Goal: Register for event/course

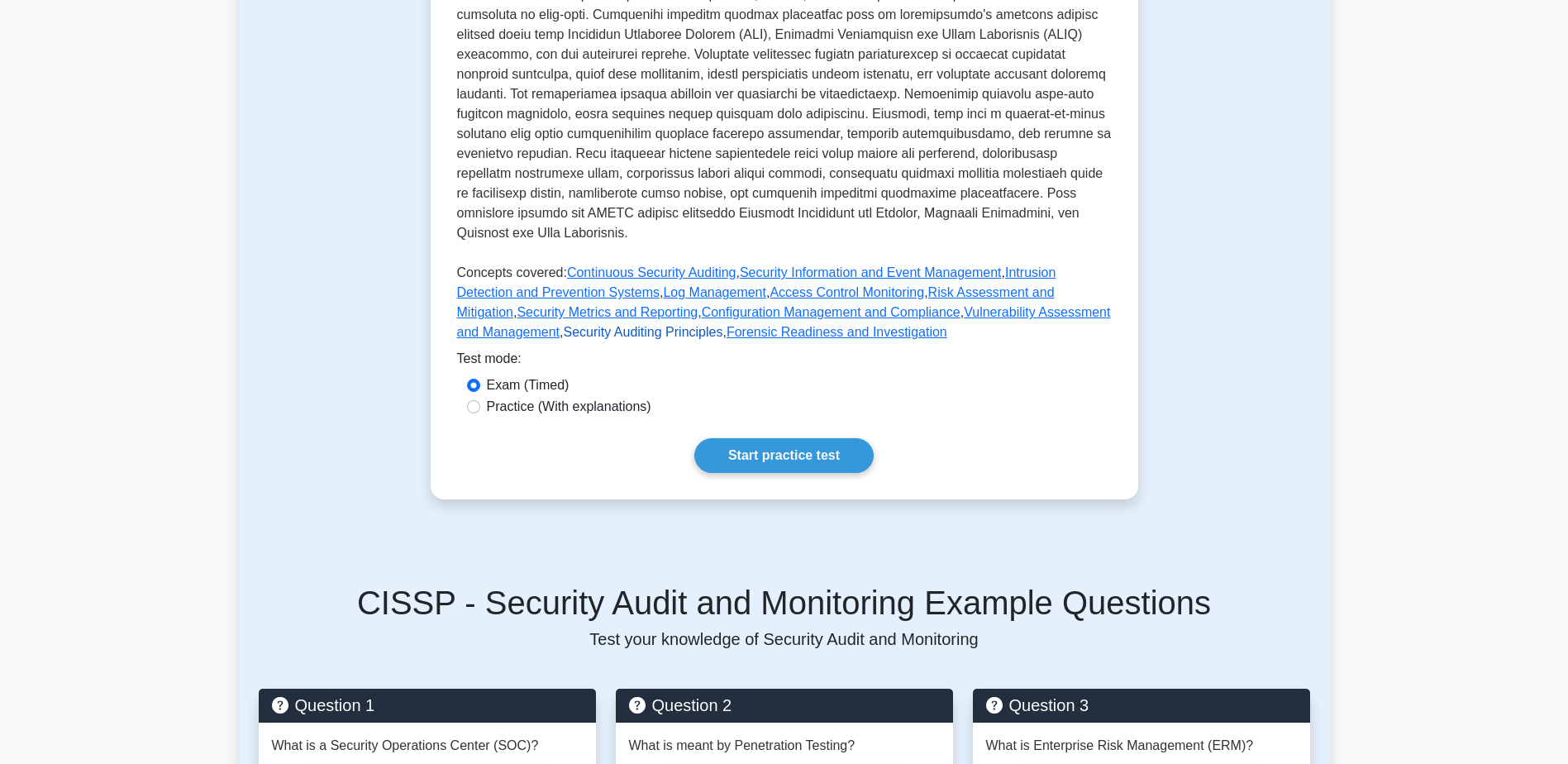
scroll to position [827, 0]
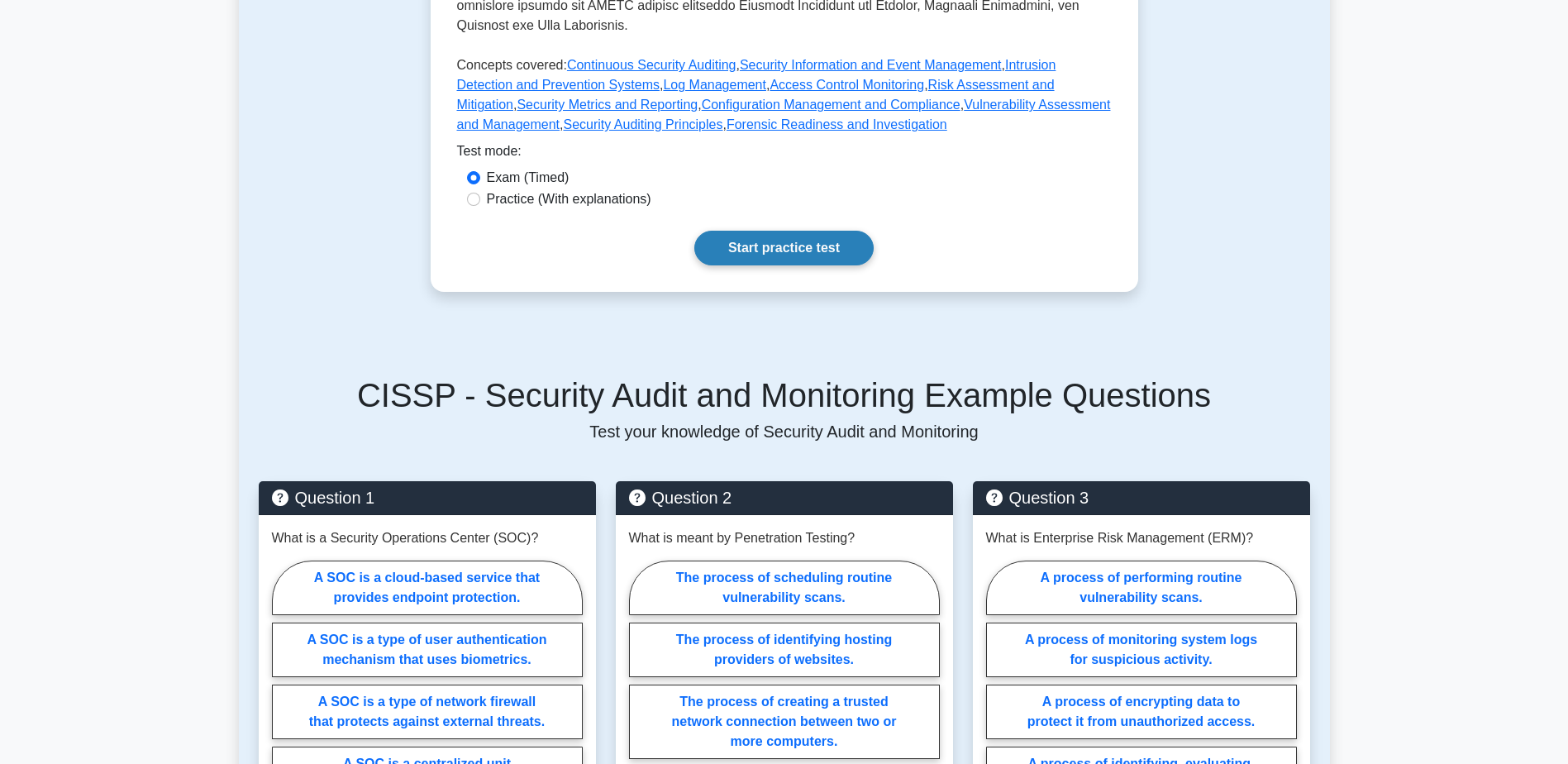
click at [783, 245] on link "Start practice test" at bounding box center [784, 248] width 179 height 35
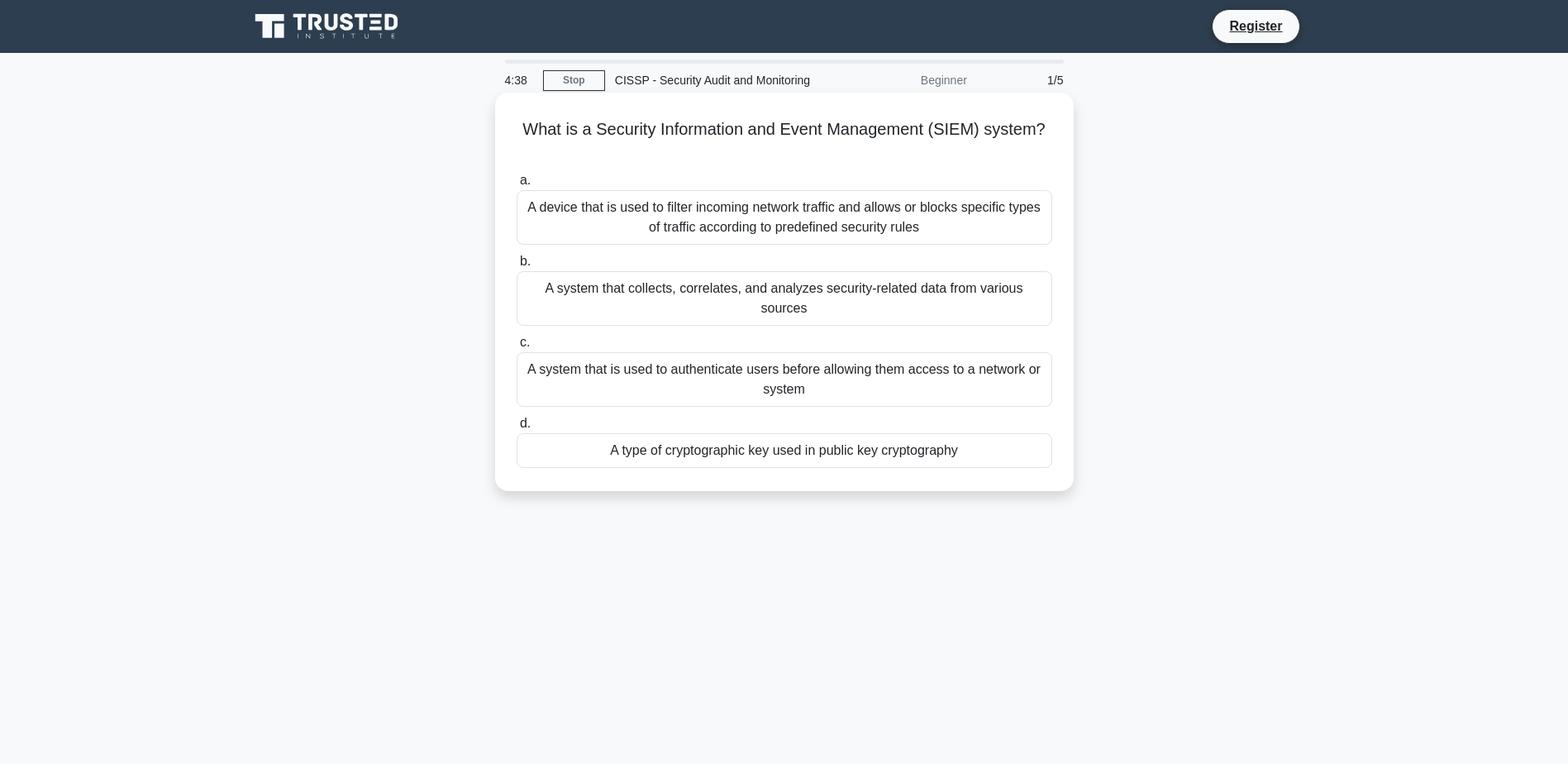
click at [684, 281] on div "A system that collects, correlates, and analyzes security-related data from var…" at bounding box center [784, 299] width 536 height 55
click at [517, 267] on input "b. A system that collects, correlates, and analyzes security-related data from …" at bounding box center [517, 261] width 0 height 10
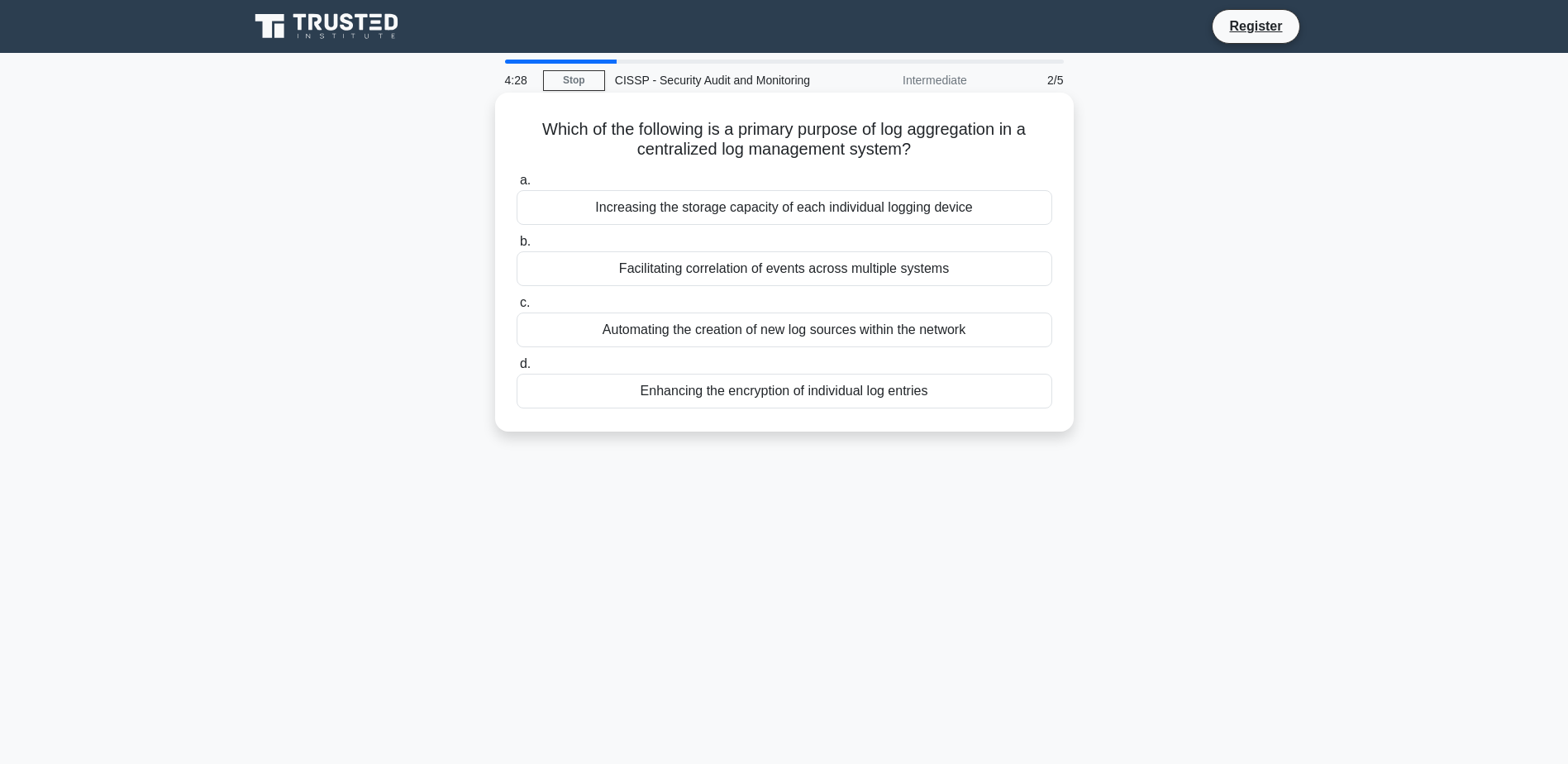
click at [687, 202] on div "Increasing the storage capacity of each individual logging device" at bounding box center [784, 207] width 536 height 35
click at [517, 186] on input "a. Increasing the storage capacity of each individual logging device" at bounding box center [517, 180] width 0 height 10
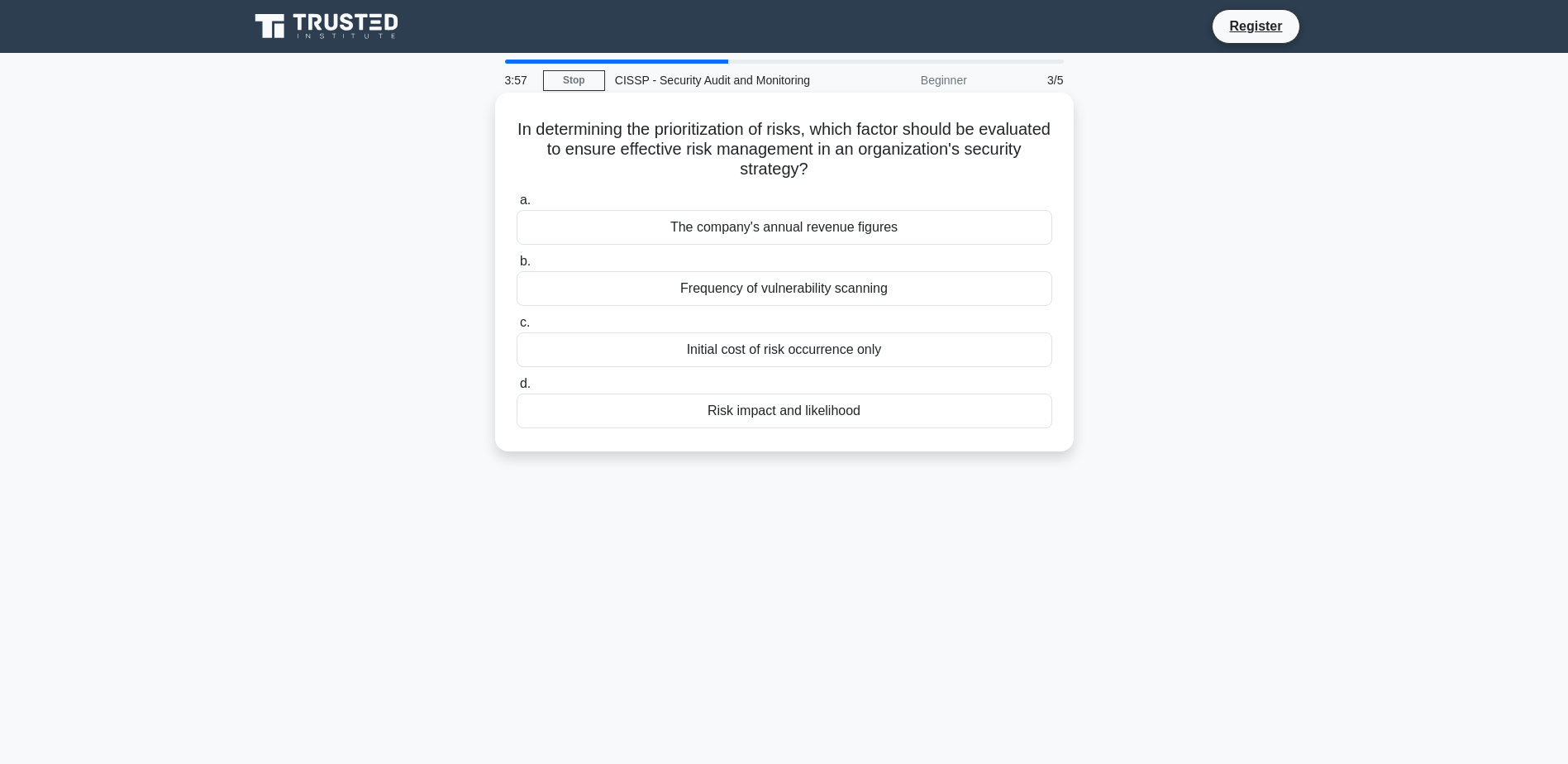
click at [786, 416] on div "Risk impact and likelihood" at bounding box center [784, 411] width 536 height 35
click at [517, 389] on input "d. Risk impact and likelihood" at bounding box center [517, 383] width 0 height 10
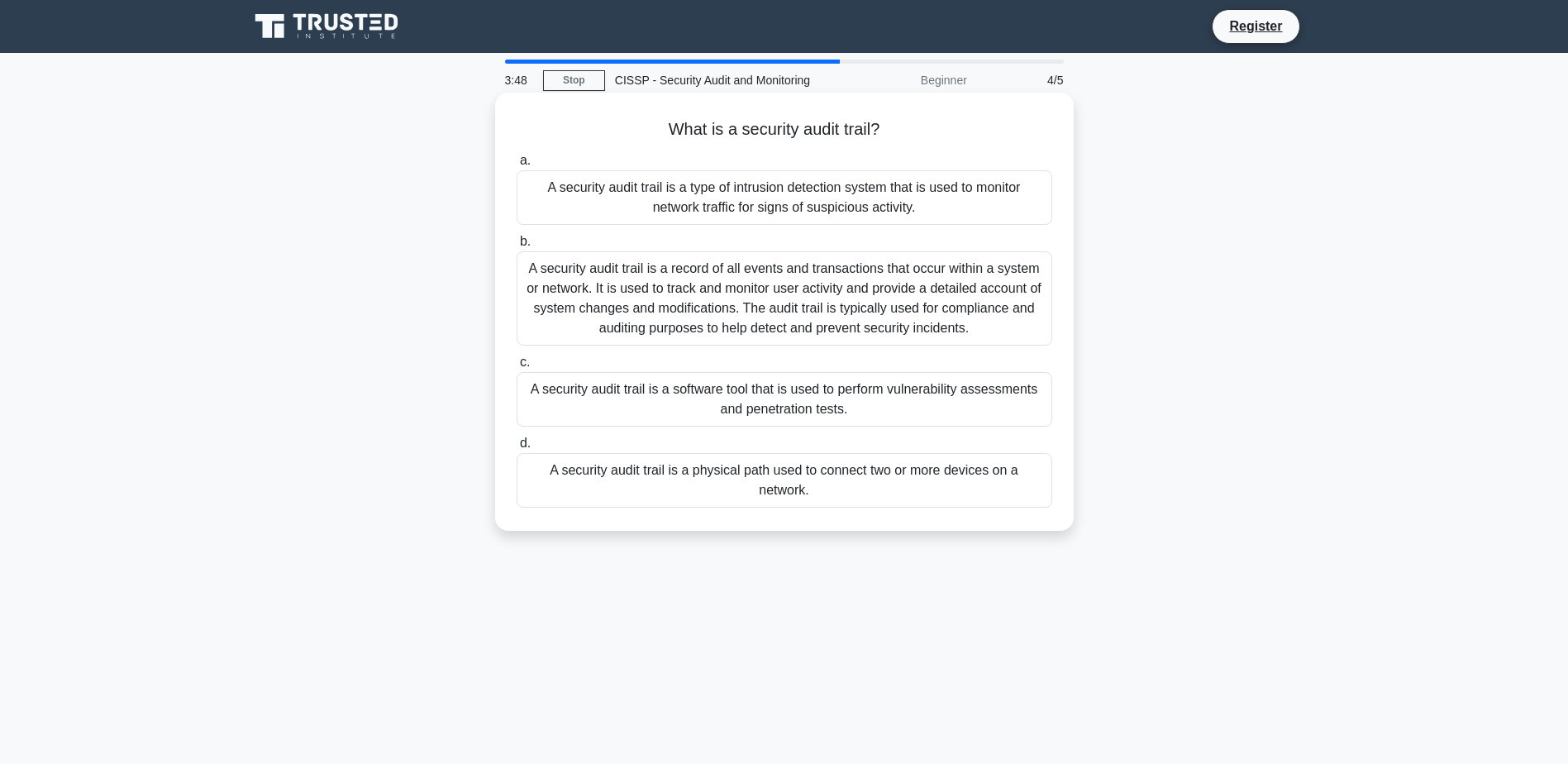
click at [728, 290] on div "A security audit trail is a record of all events and transactions that occur wi…" at bounding box center [784, 298] width 536 height 94
click at [517, 248] on input "b. A security audit trail is a record of all events and transactions that occur…" at bounding box center [517, 241] width 0 height 10
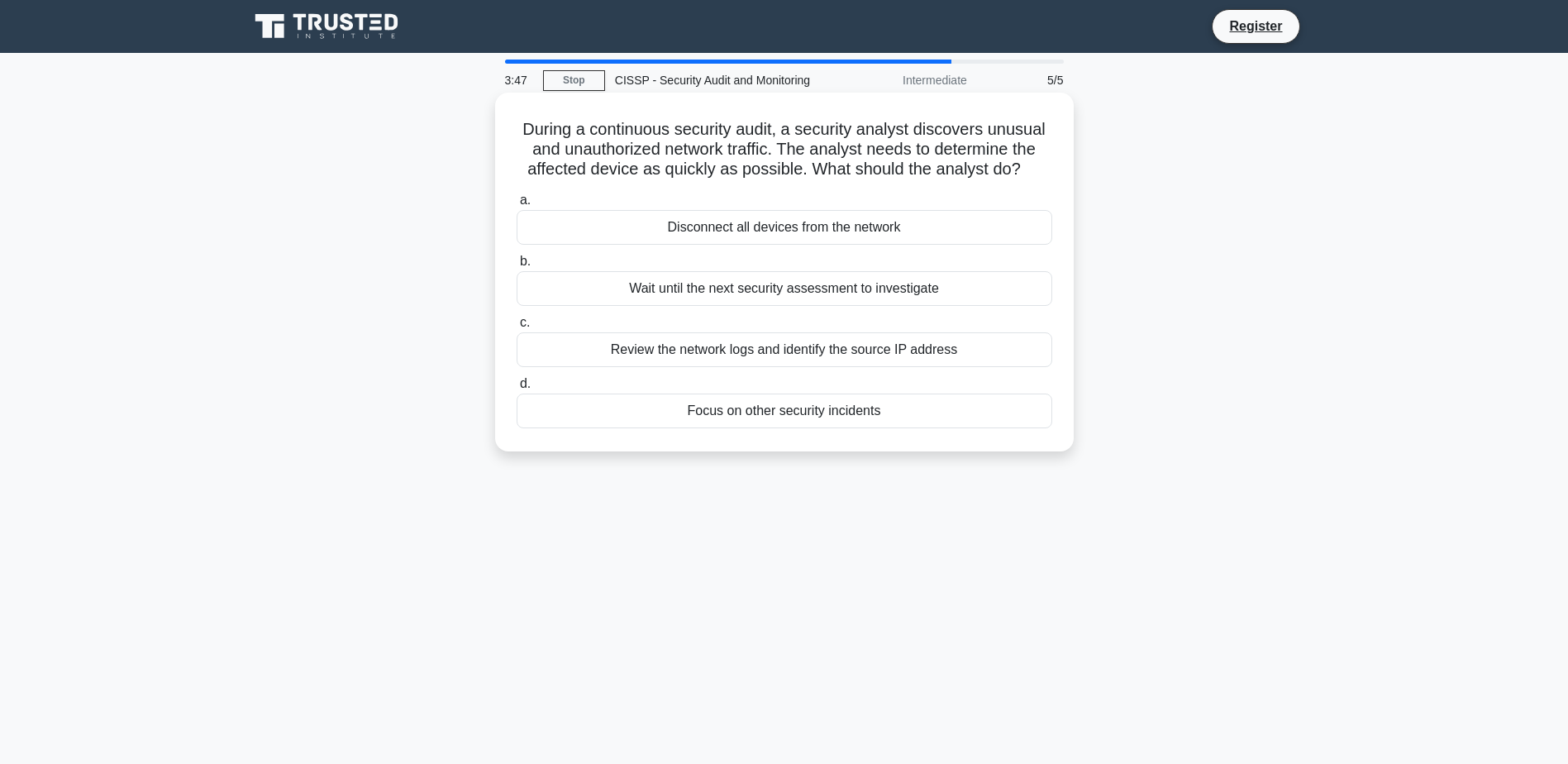
drag, startPoint x: 744, startPoint y: 351, endPoint x: 736, endPoint y: 337, distance: 16.1
click at [742, 345] on div "Review the network logs and identify the source IP address" at bounding box center [784, 349] width 536 height 35
click at [517, 328] on input "c. Review the network logs and identify the source IP address" at bounding box center [517, 323] width 0 height 10
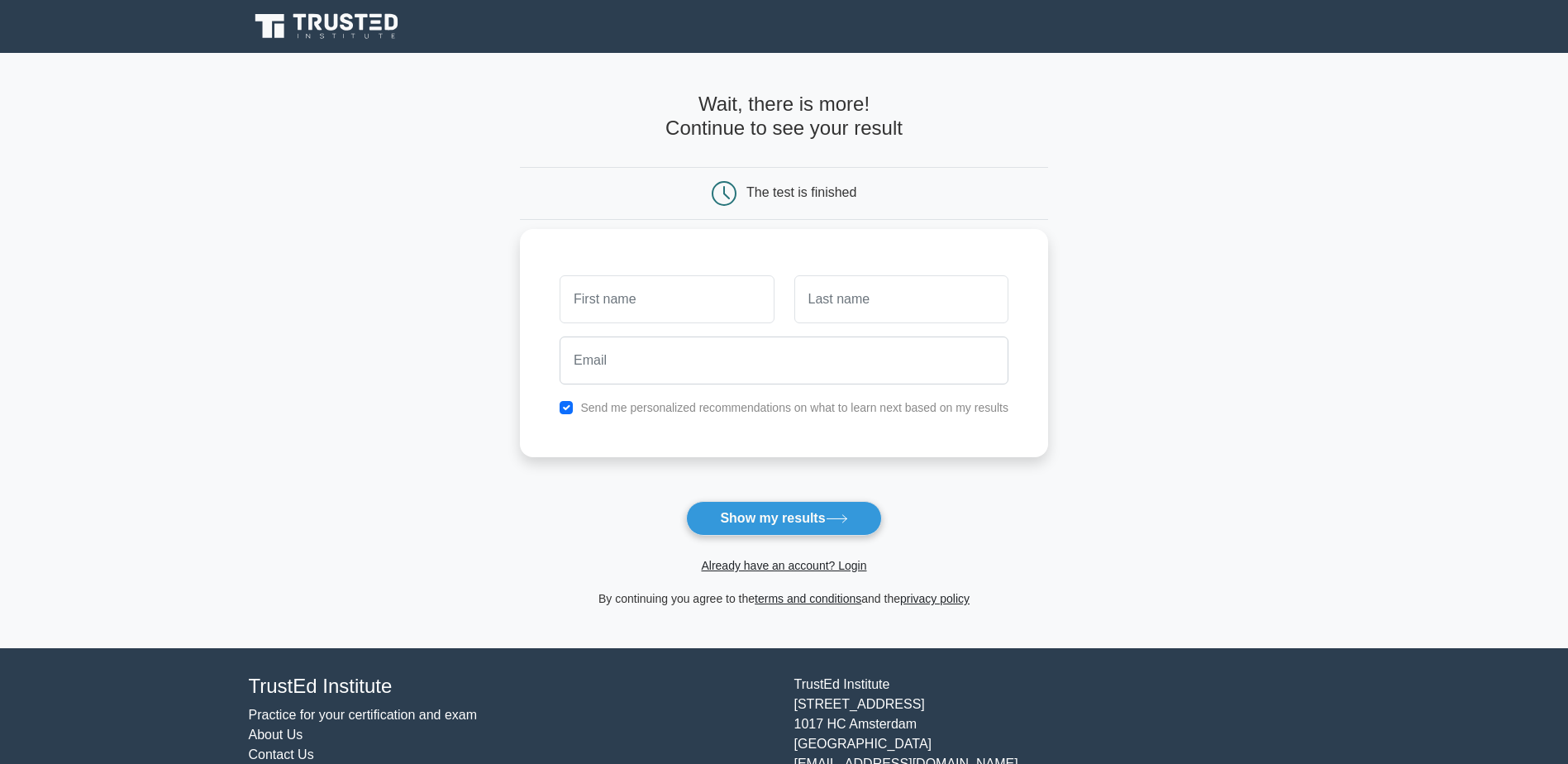
click at [665, 307] on input "text" at bounding box center [667, 299] width 214 height 48
type input "wael"
type input "altamary"
type input "[EMAIL_ADDRESS][DOMAIN_NAME]"
click at [793, 520] on button "Show my results" at bounding box center [784, 518] width 195 height 35
